Goal: Navigation & Orientation: Find specific page/section

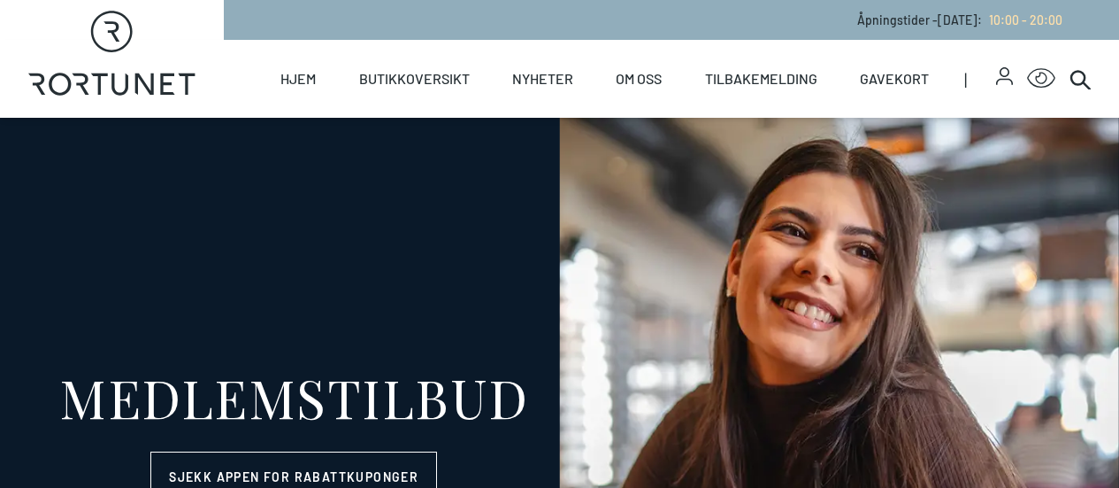
select select "NO"
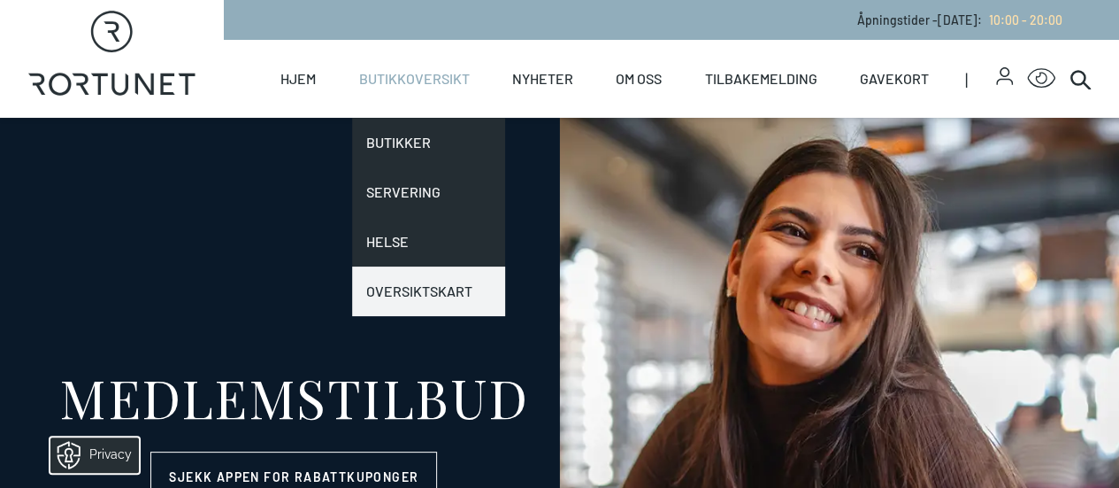
click at [401, 280] on link "Oversiktskart" at bounding box center [428, 291] width 153 height 50
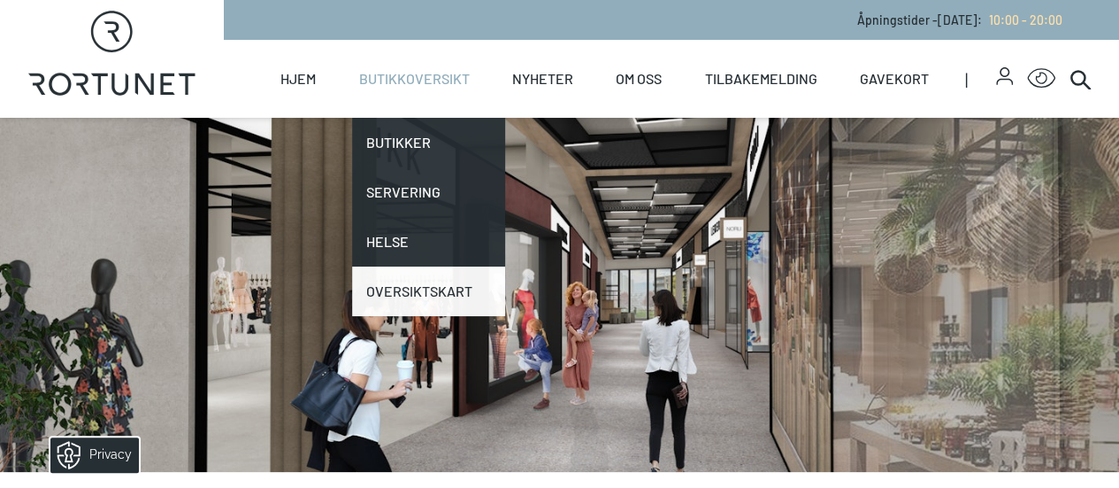
click at [401, 280] on link "Oversiktskart" at bounding box center [428, 291] width 153 height 50
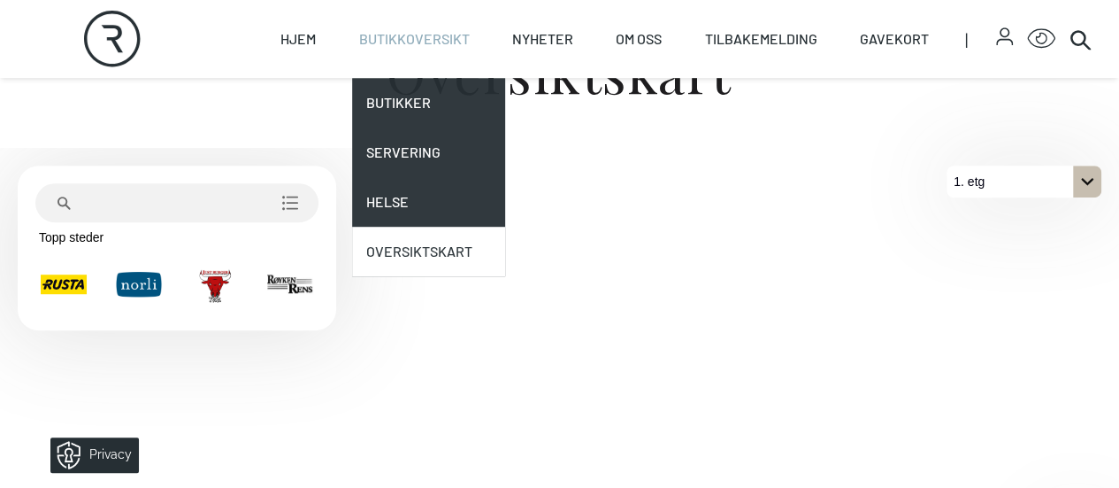
scroll to position [478, 0]
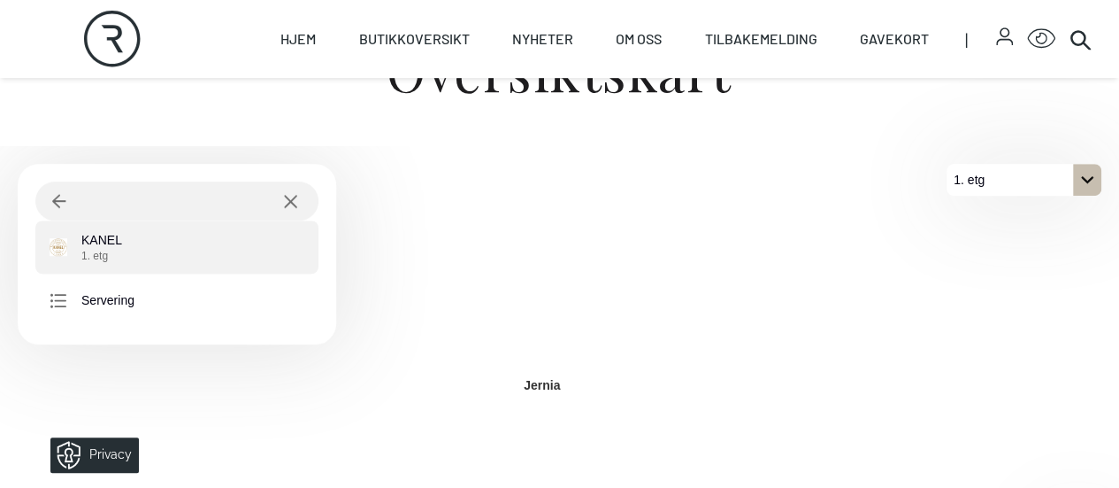
click at [103, 263] on span "1. etg" at bounding box center [101, 256] width 41 height 14
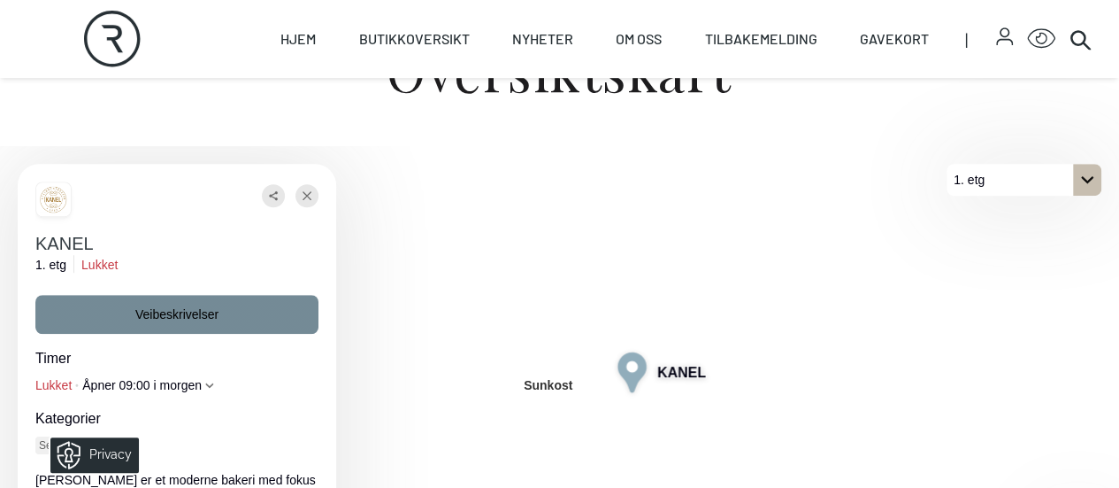
click at [159, 323] on span "Veibeskrivelser" at bounding box center [176, 314] width 83 height 18
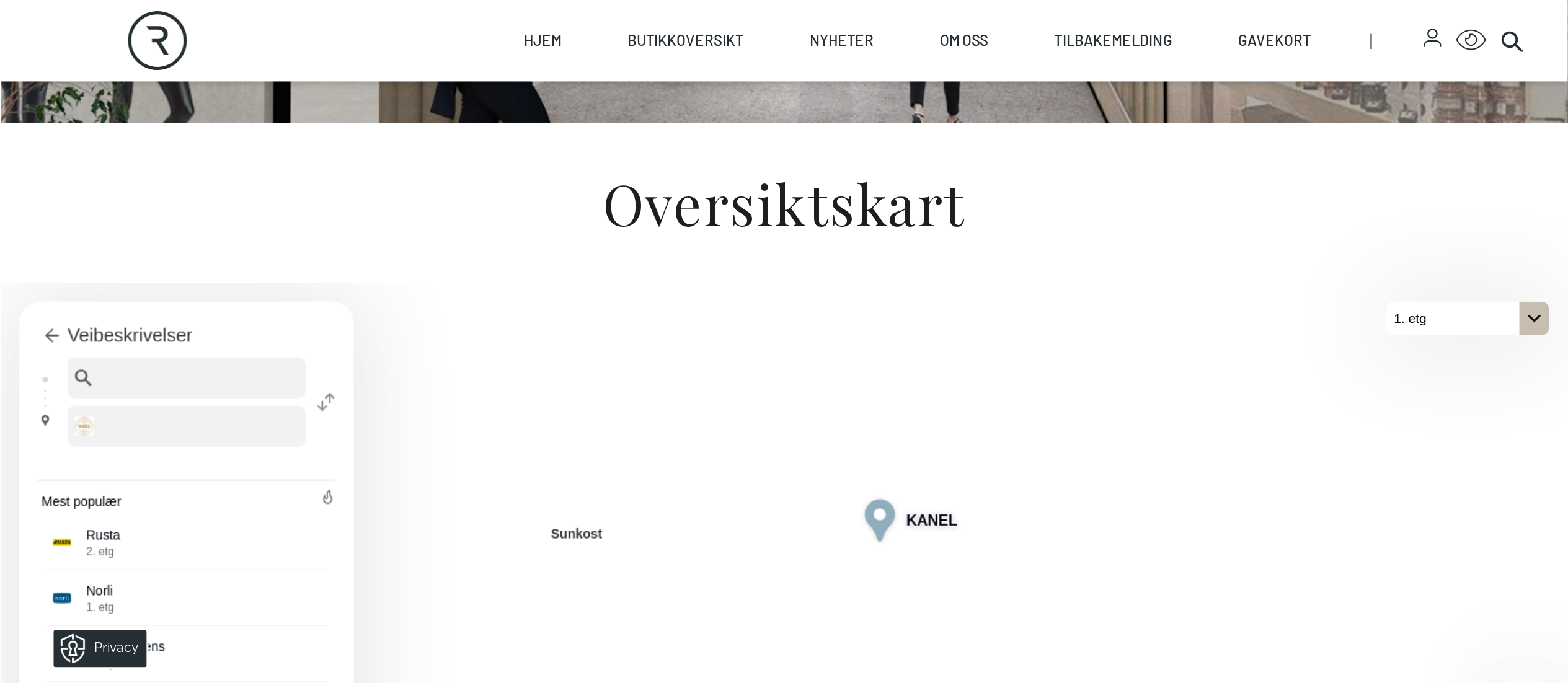
scroll to position [335, 0]
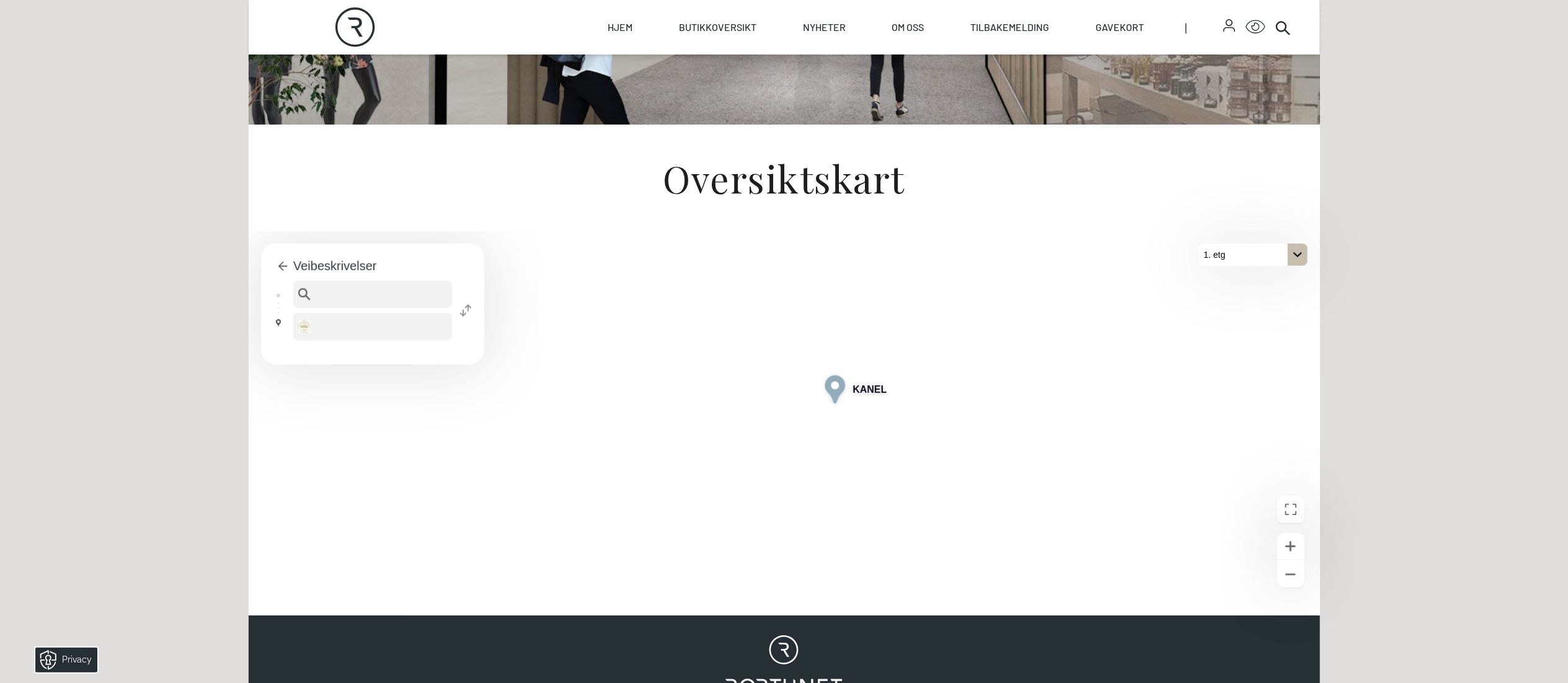
click at [456, 279] on div "Veibeskrivelser To pick up a draggable item, press the space bar. While draggin…" at bounding box center [373, 304] width 223 height 121
click at [465, 315] on icon "Bytt destinasjoner" at bounding box center [466, 310] width 13 height 13
click at [783, 256] on div "1. etg" at bounding box center [1253, 255] width 109 height 22
click at [783, 275] on button "2. etg" at bounding box center [1253, 277] width 109 height 22
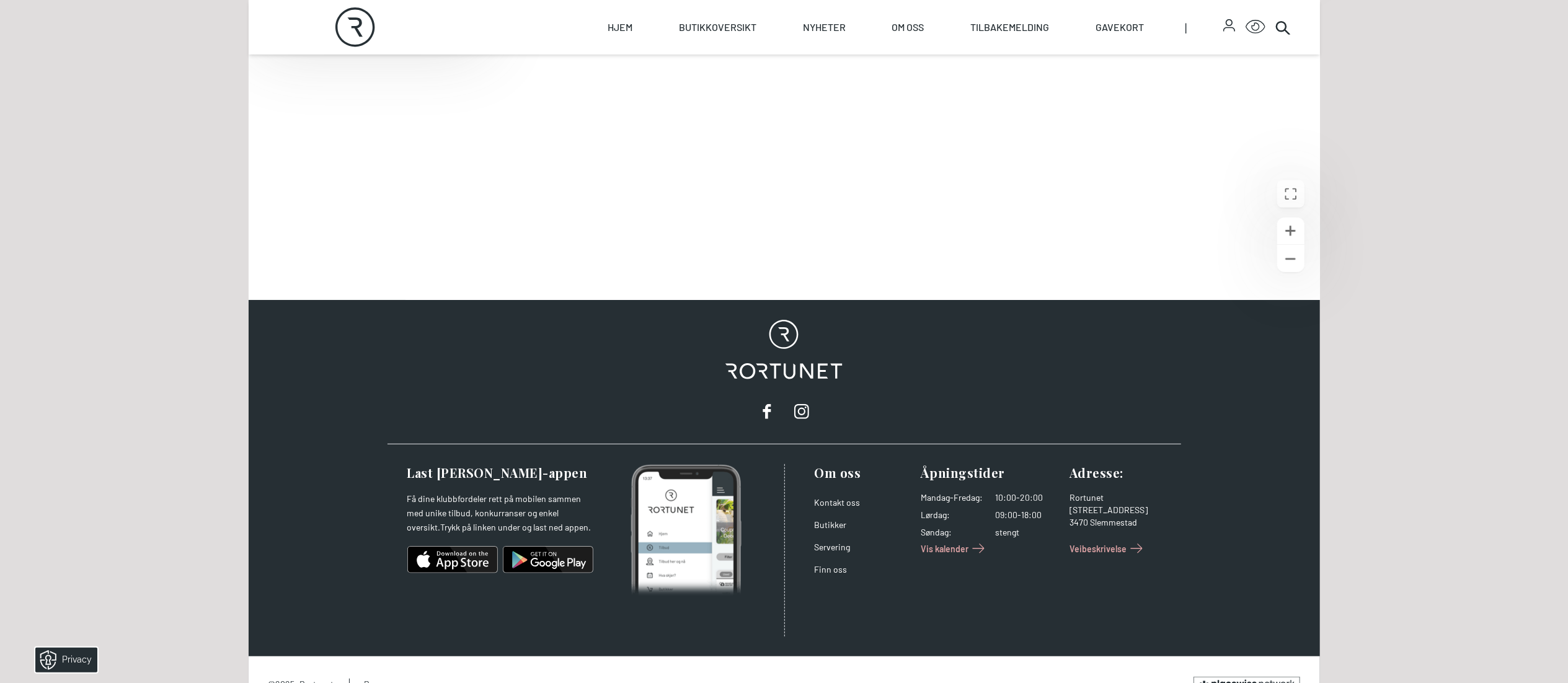
scroll to position [657, 0]
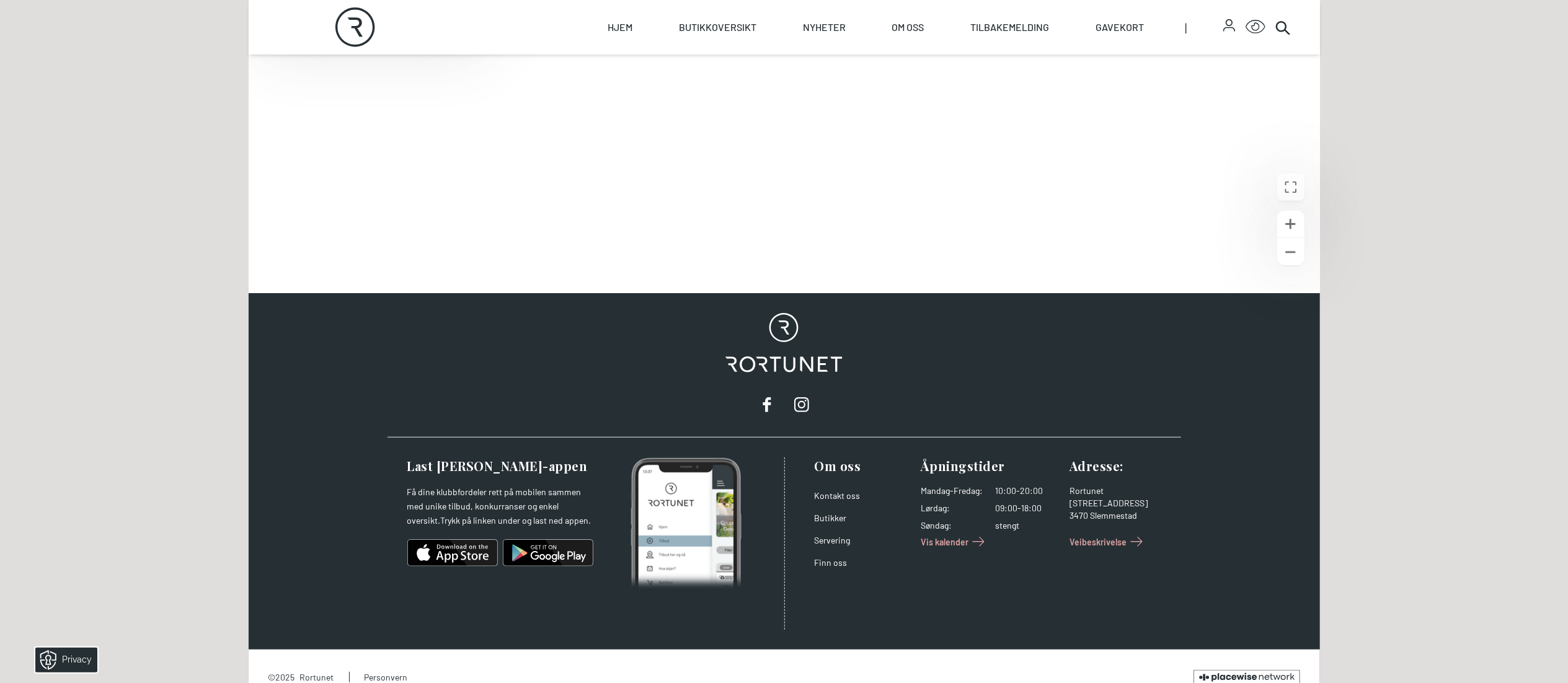
click at [783, 341] on div "Skip to content Rortunet Åpningstider - [DATE] : 10:00 - 20:00 Rortunet Click f…" at bounding box center [784, 23] width 1568 height 1361
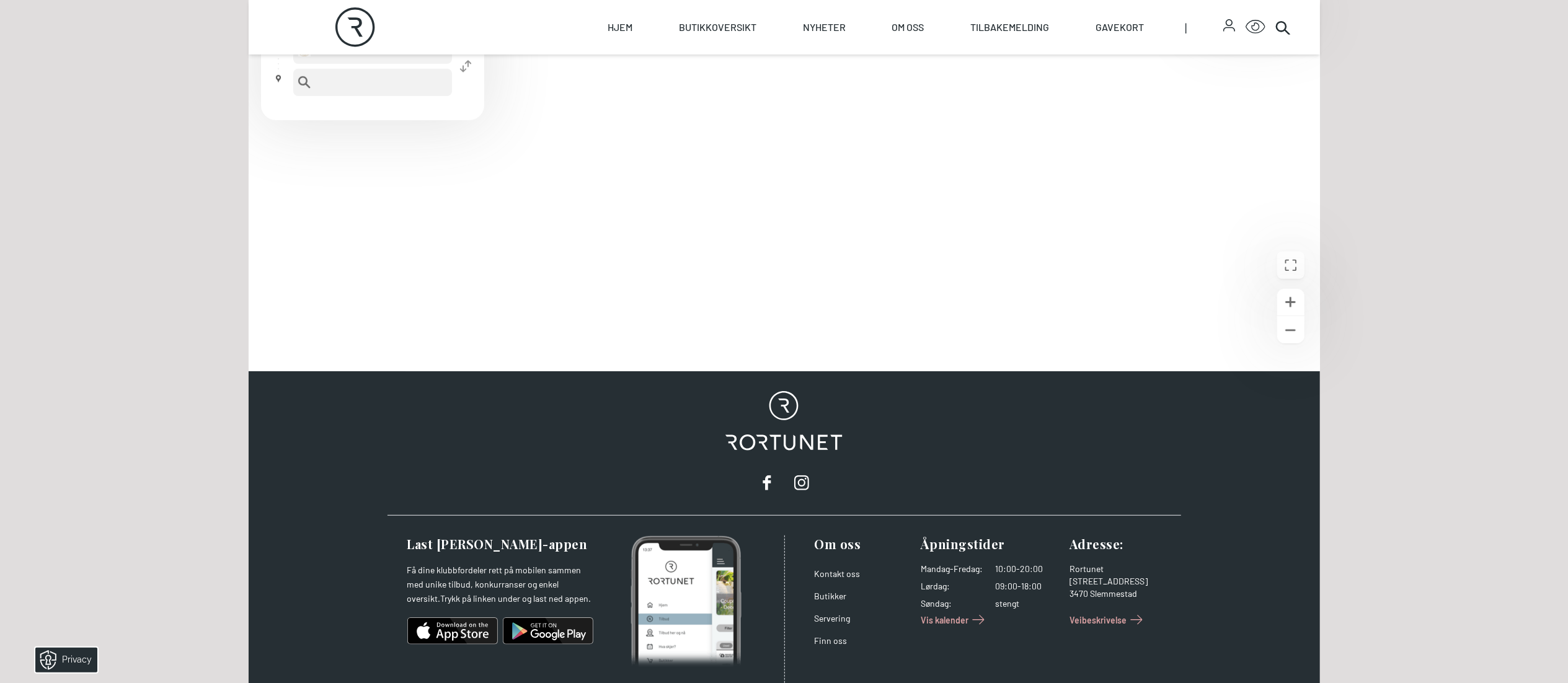
scroll to position [677, 0]
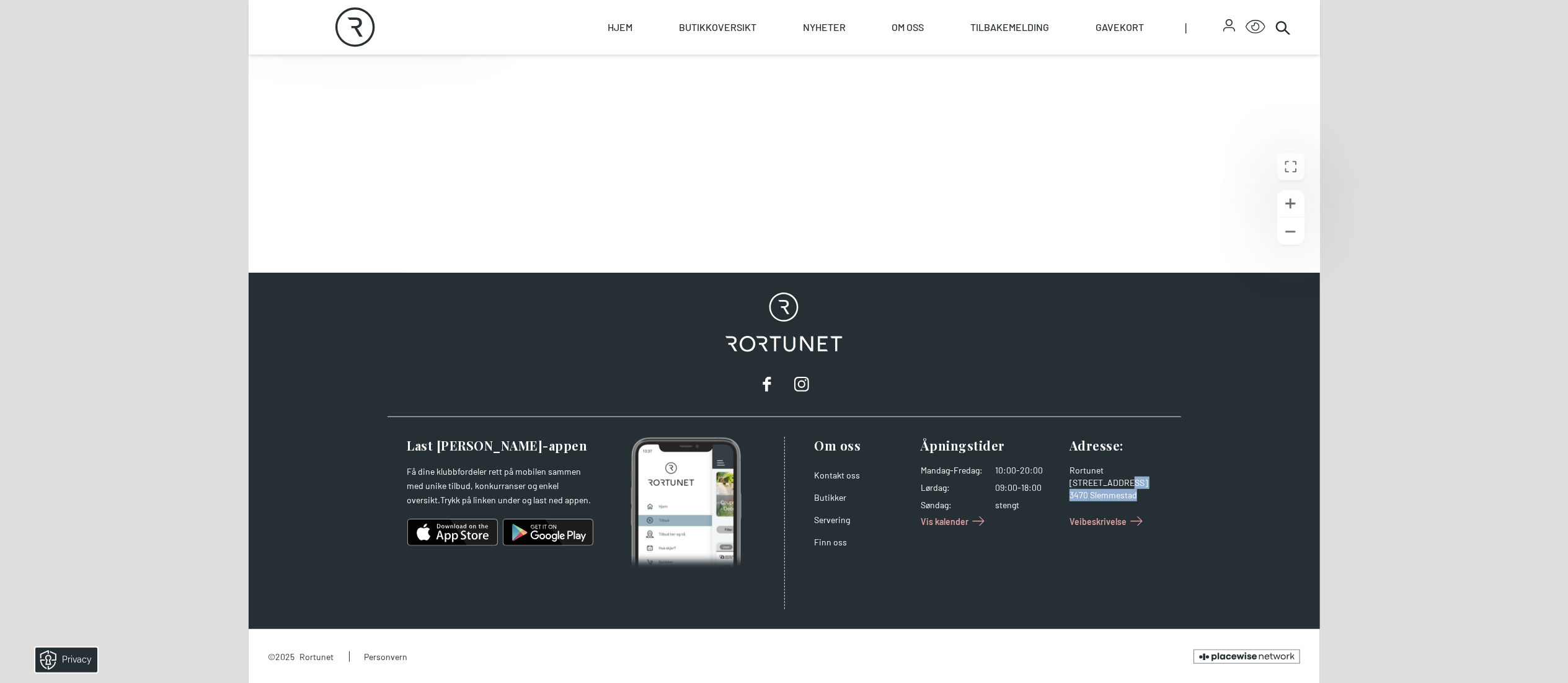
drag, startPoint x: 1141, startPoint y: 493, endPoint x: 1117, endPoint y: 485, distance: 25.3
click at [783, 341] on address "Rortunet [STREET_ADDRESS]" at bounding box center [1117, 488] width 97 height 47
drag, startPoint x: 1074, startPoint y: 486, endPoint x: 1146, endPoint y: 497, distance: 72.8
click at [783, 341] on address "Rortunet [STREET_ADDRESS]" at bounding box center [1117, 488] width 97 height 47
copy address "irkealleen 1 3470 Slemmestad"
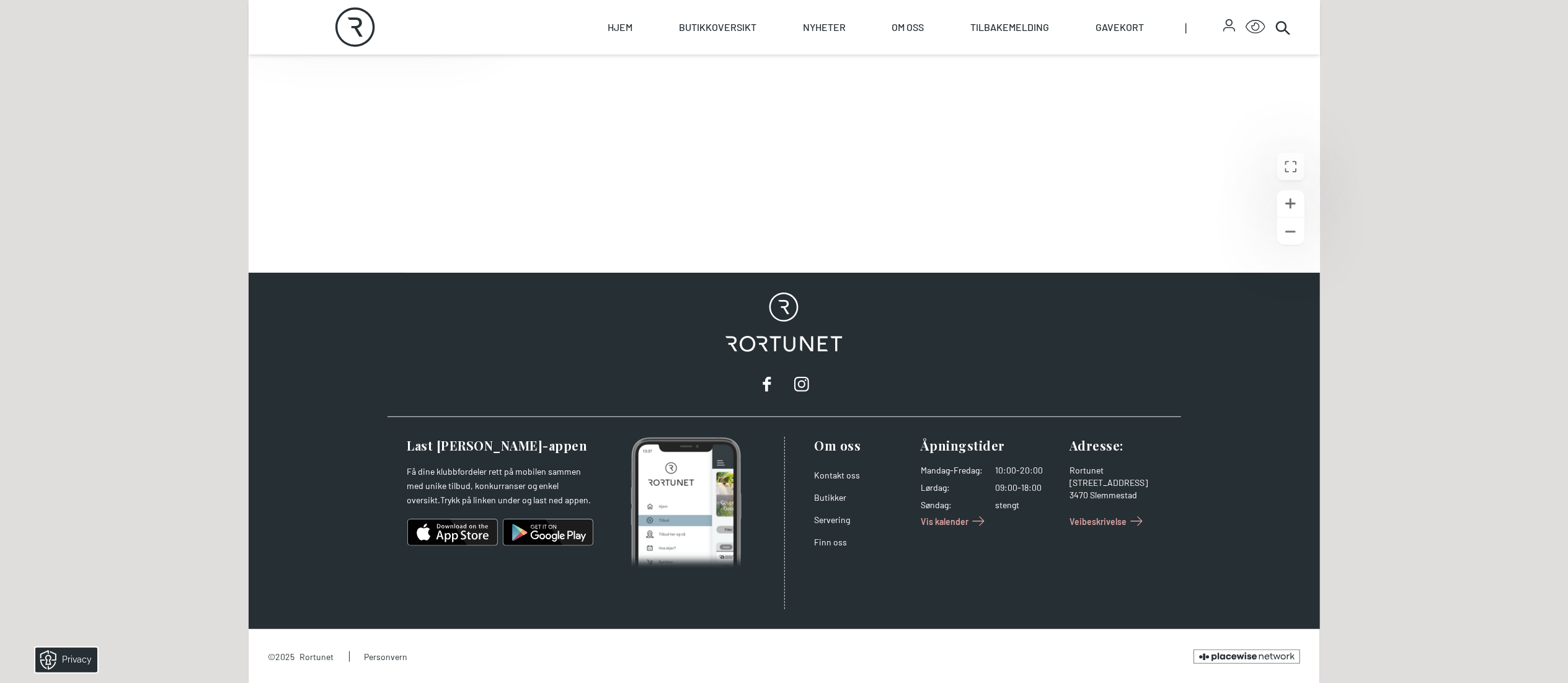
click at [783, 341] on div "Åpningstider Mandag - Fredag : 10:00-20:00 Lørdag : 09:00-18:00 Søndag : stengt…" at bounding box center [990, 523] width 139 height 172
click at [783, 341] on link "Finn oss" at bounding box center [831, 541] width 33 height 11
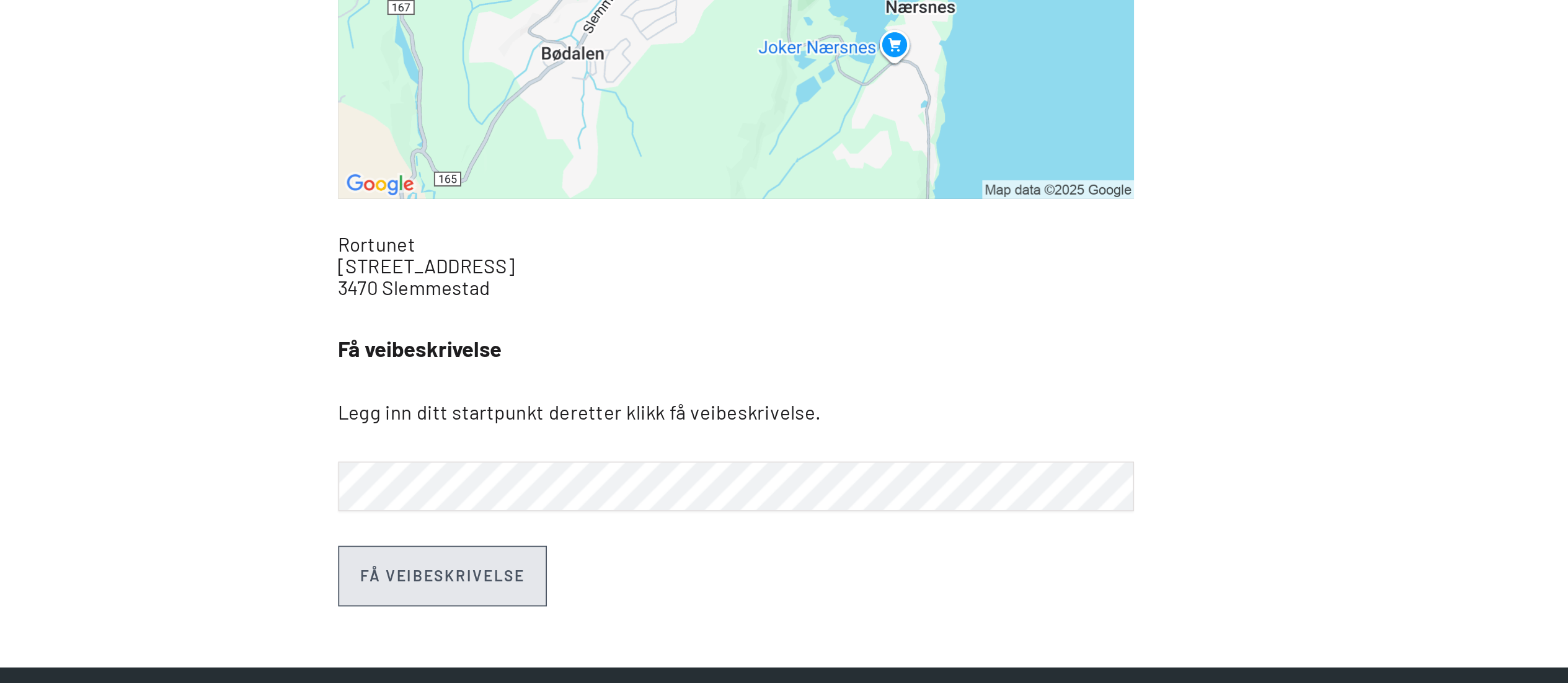
scroll to position [574, 0]
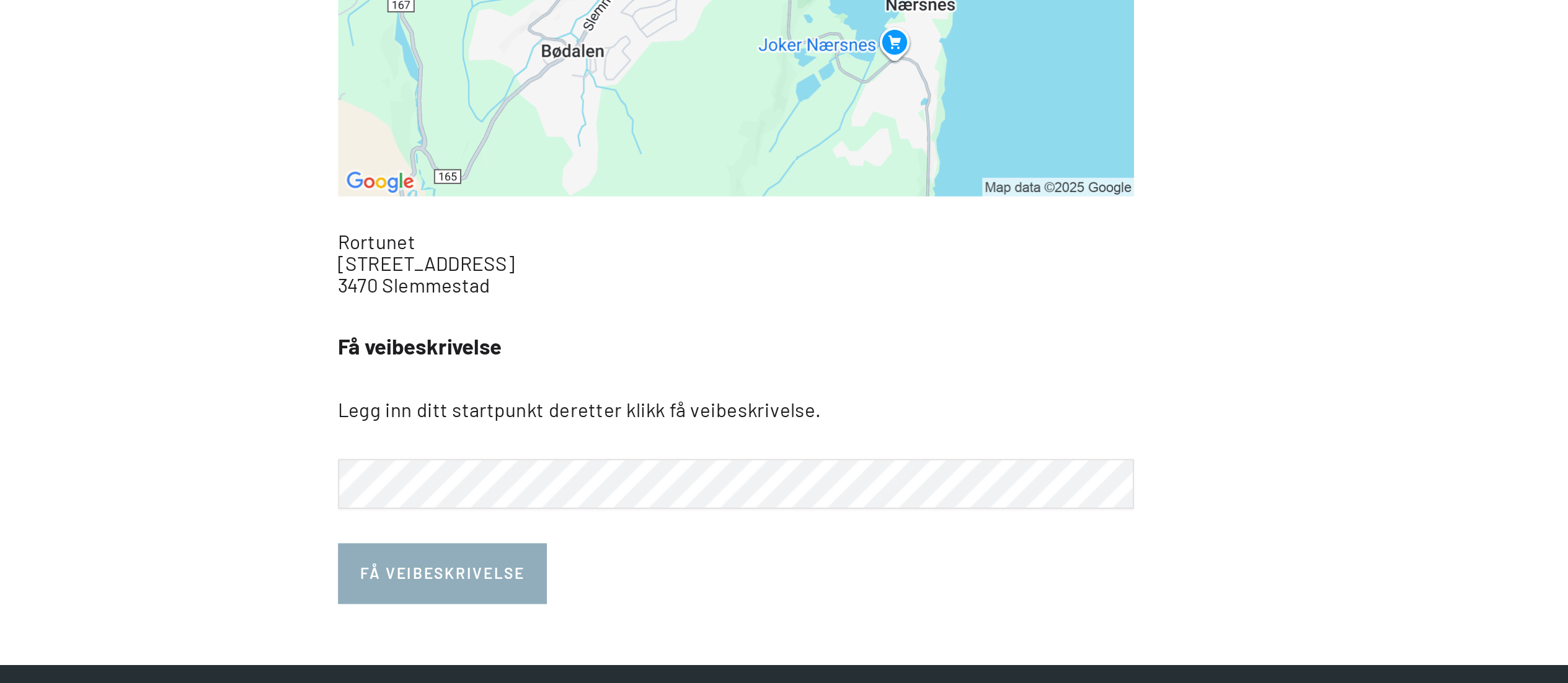
click at [598, 341] on button "Få veibeskrivelse" at bounding box center [617, 621] width 121 height 35
